Goal: Navigation & Orientation: Find specific page/section

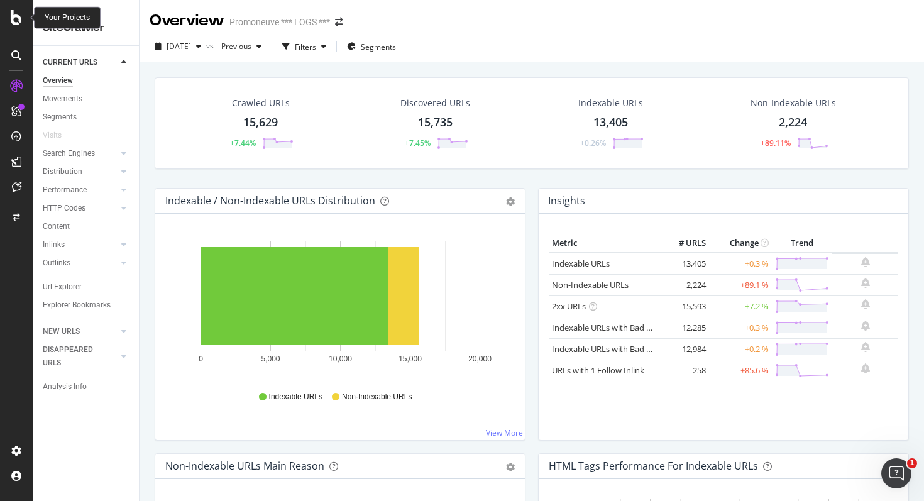
click at [15, 21] on icon at bounding box center [16, 17] width 11 height 15
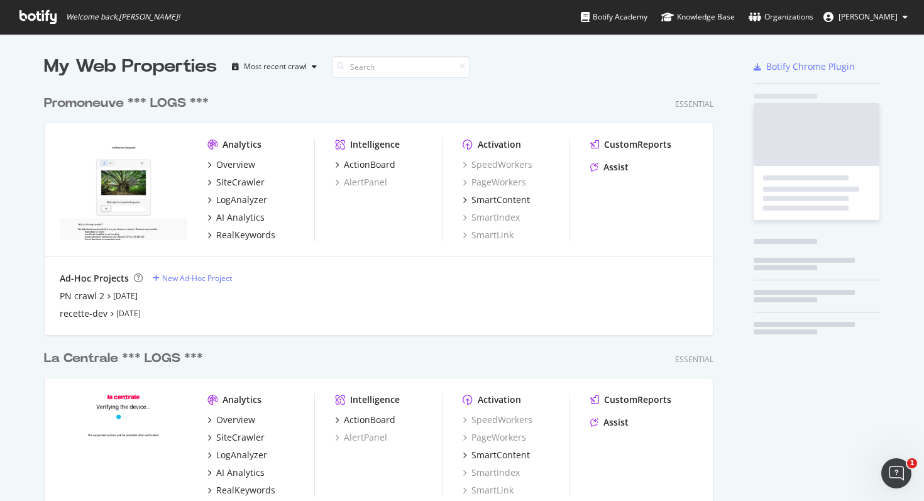
scroll to position [501, 924]
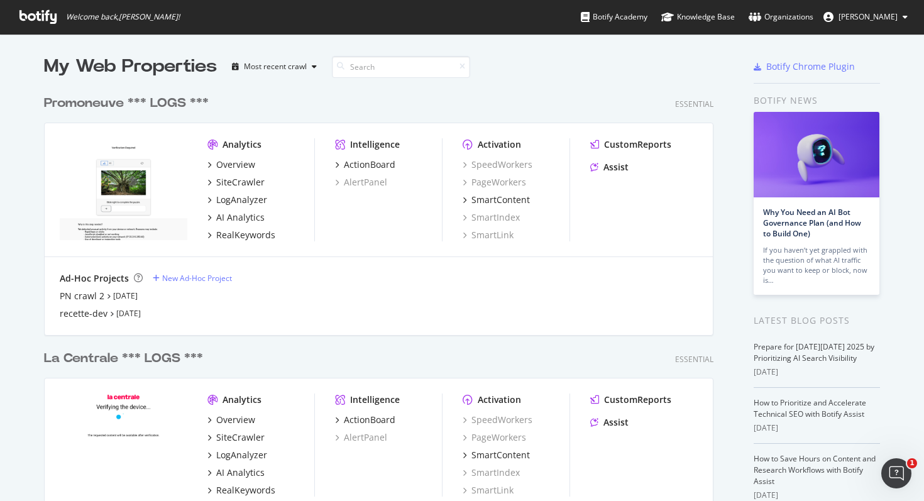
click at [159, 102] on div "Promoneuve *** LOGS ***" at bounding box center [126, 103] width 165 height 18
